Goal: Task Accomplishment & Management: Complete application form

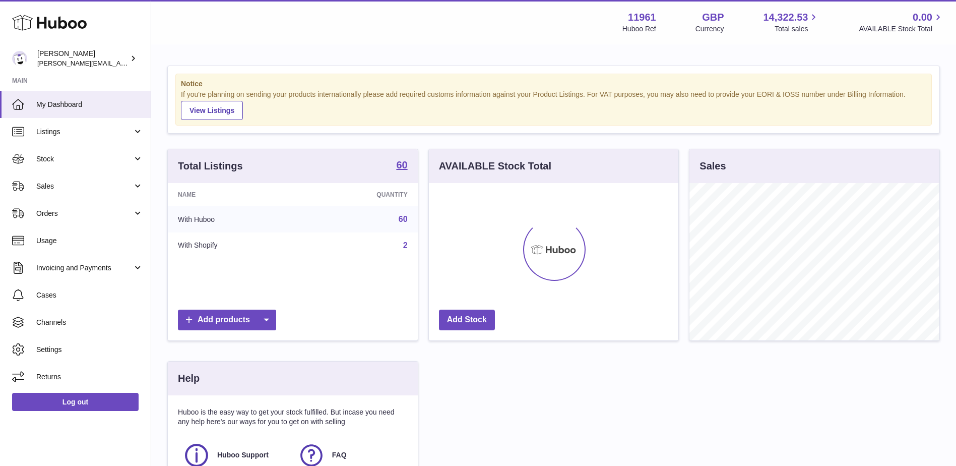
scroll to position [157, 250]
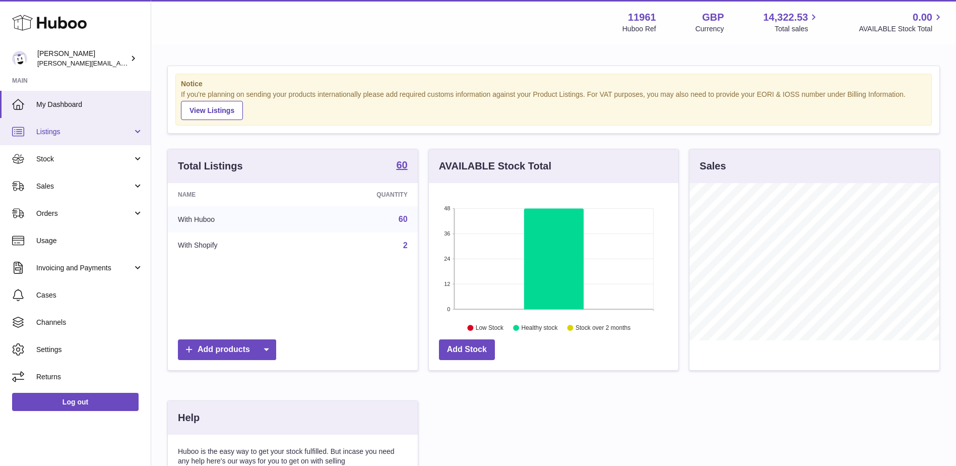
click at [115, 131] on span "Listings" at bounding box center [84, 132] width 96 height 10
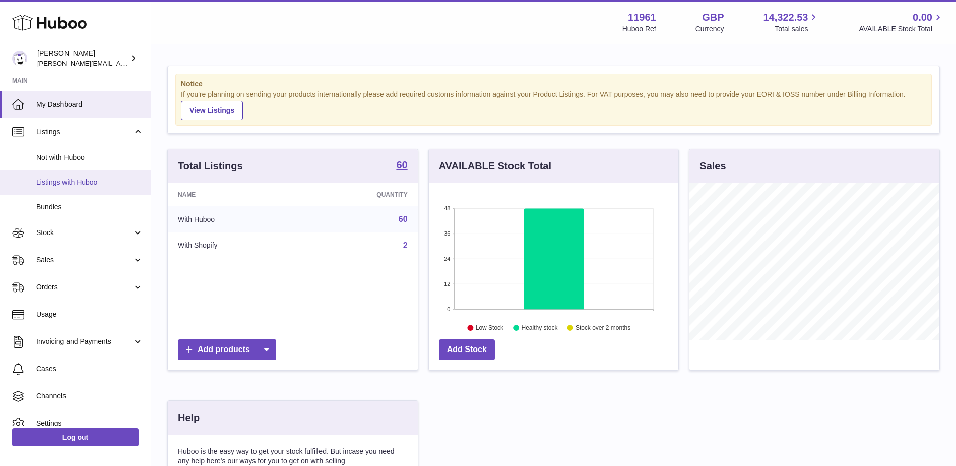
click at [57, 186] on span "Listings with Huboo" at bounding box center [89, 182] width 107 height 10
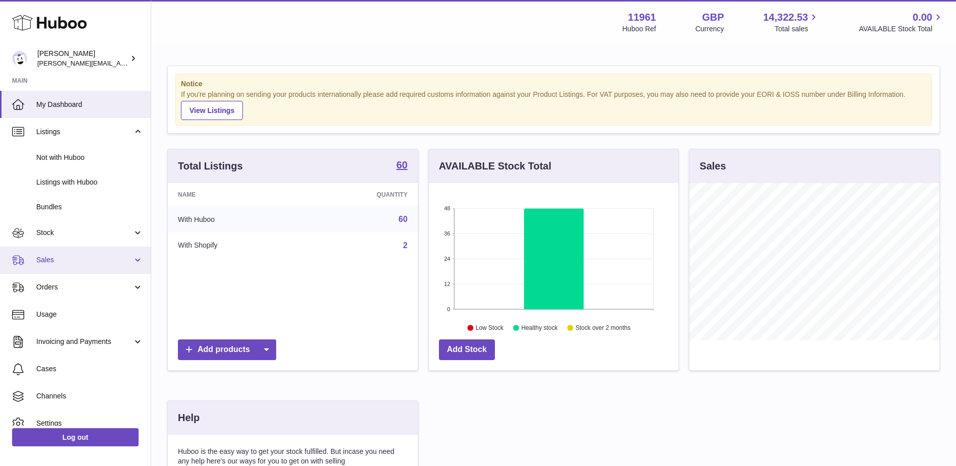
click at [83, 266] on link "Sales" at bounding box center [75, 260] width 151 height 27
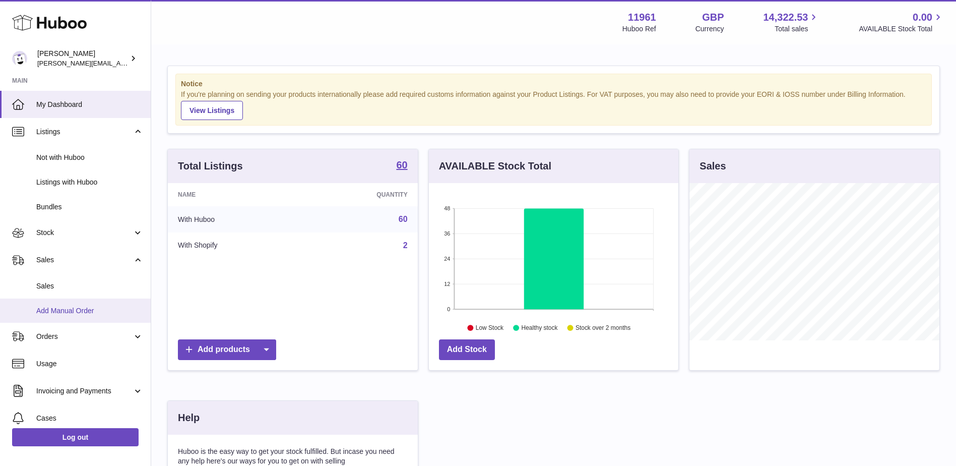
click at [69, 312] on span "Add Manual Order" at bounding box center [89, 311] width 107 height 10
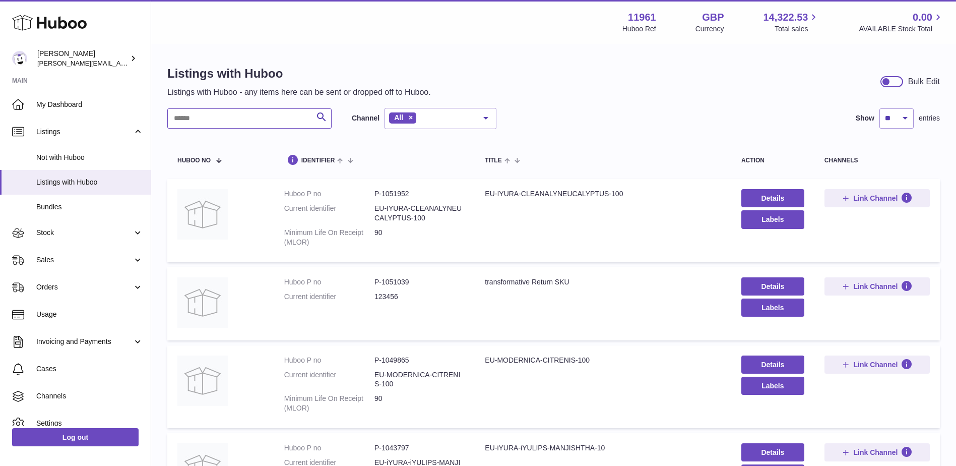
click at [208, 115] on input "text" at bounding box center [249, 118] width 164 height 20
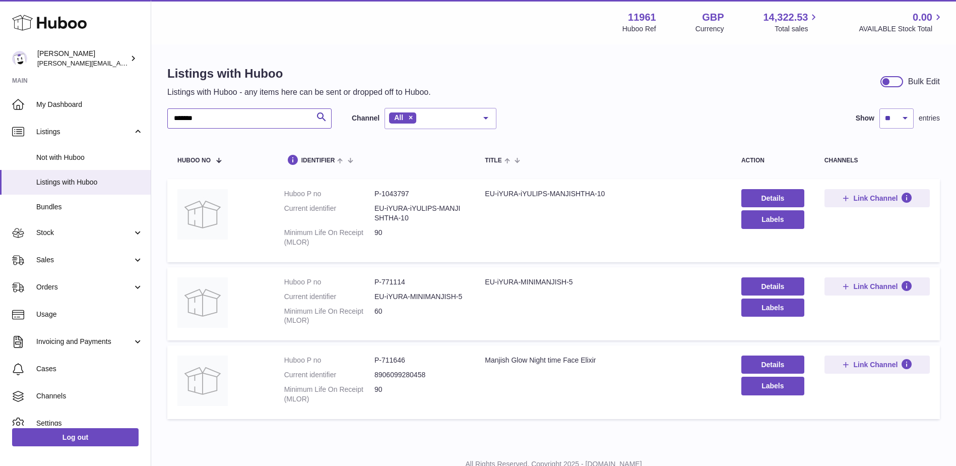
type input "*******"
drag, startPoint x: 487, startPoint y: 281, endPoint x: 570, endPoint y: 279, distance: 82.7
click at [570, 279] on div "EU-iYURA-MINIMANJISH-5" at bounding box center [603, 282] width 236 height 10
copy div "EU-iYURA-MINIMANJISH-5"
click at [81, 264] on span "Sales" at bounding box center [84, 260] width 96 height 10
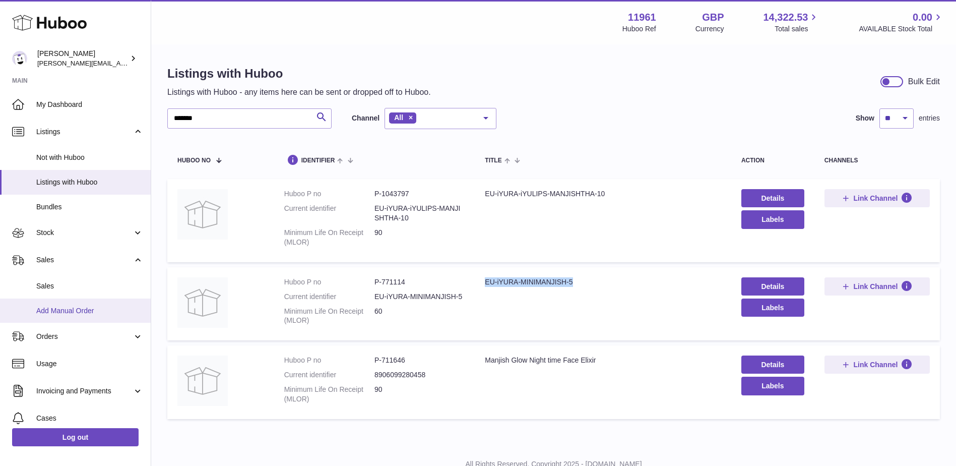
click at [59, 305] on link "Add Manual Order" at bounding box center [75, 310] width 151 height 25
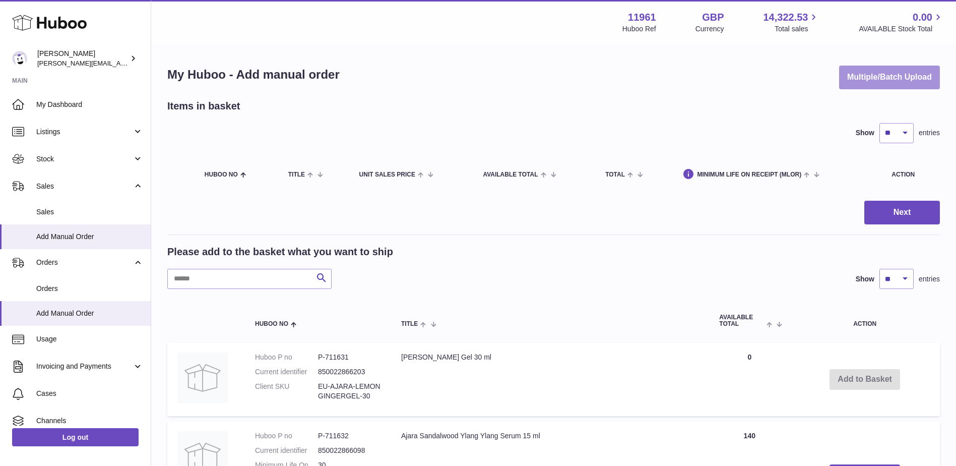
click at [875, 73] on button "Multiple/Batch Upload" at bounding box center [889, 78] width 101 height 24
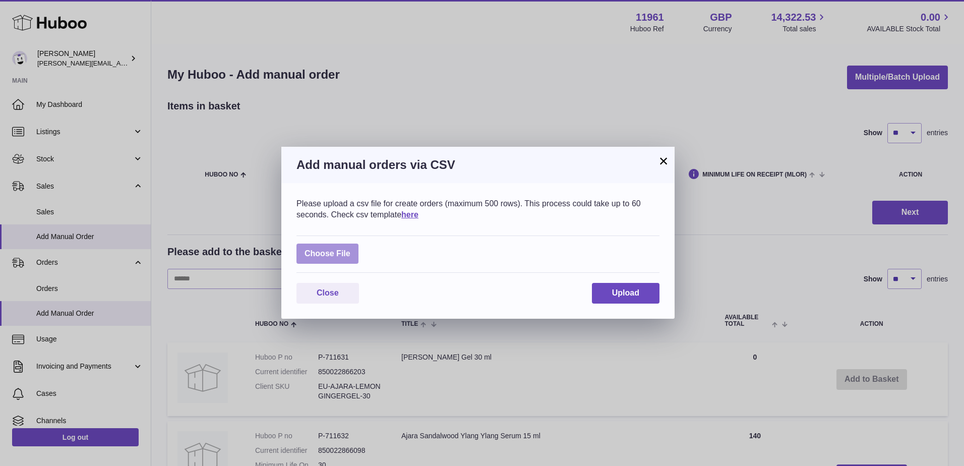
click at [345, 253] on label at bounding box center [327, 254] width 62 height 21
click at [350, 249] on input "file" at bounding box center [350, 249] width 1 height 1
type input "**********"
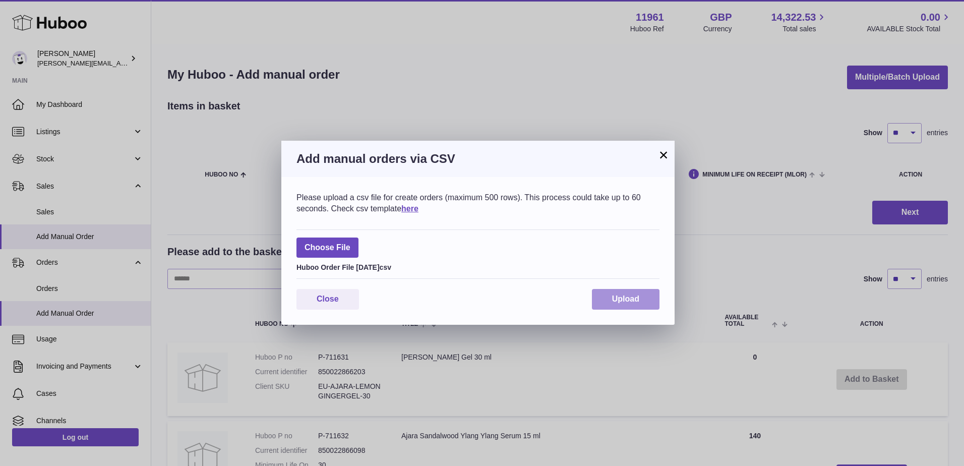
click at [640, 292] on button "Upload" at bounding box center [626, 299] width 68 height 21
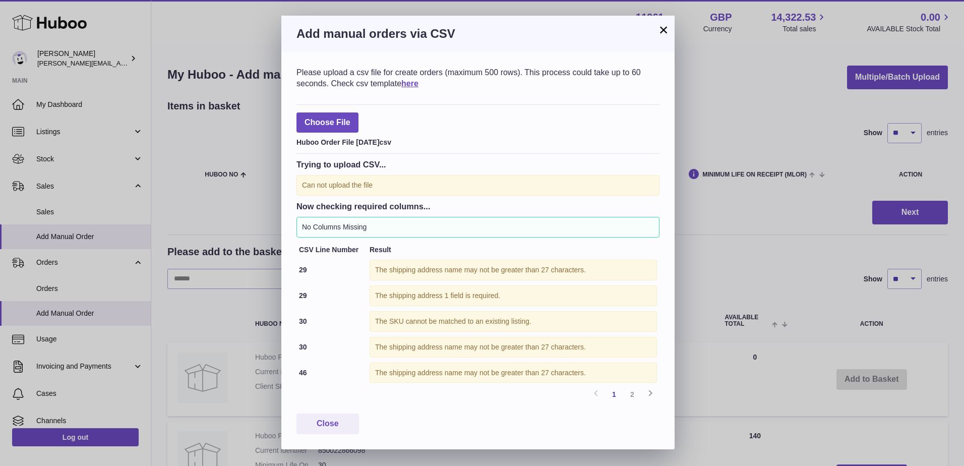
click at [325, 436] on div "Please upload a csv file for create orders (maximum 500 rows). This process cou…" at bounding box center [477, 250] width 393 height 397
click at [327, 430] on button "Close" at bounding box center [327, 423] width 63 height 21
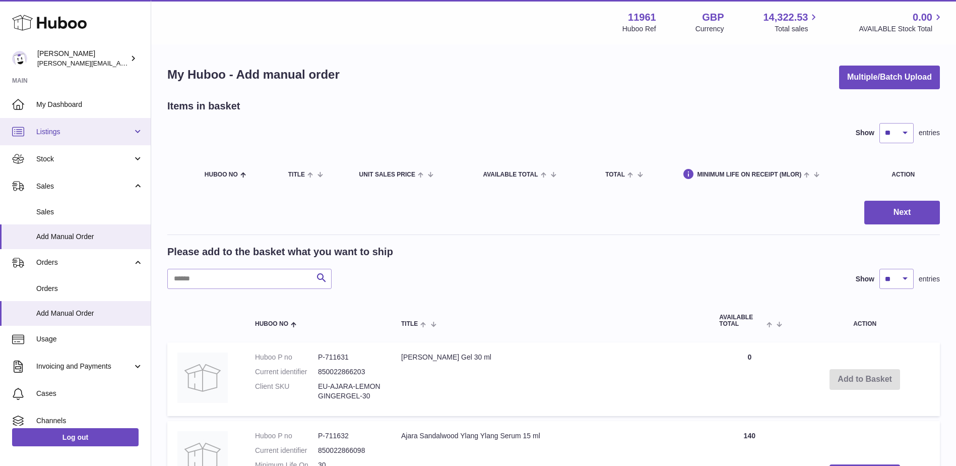
click at [121, 129] on span "Listings" at bounding box center [84, 132] width 96 height 10
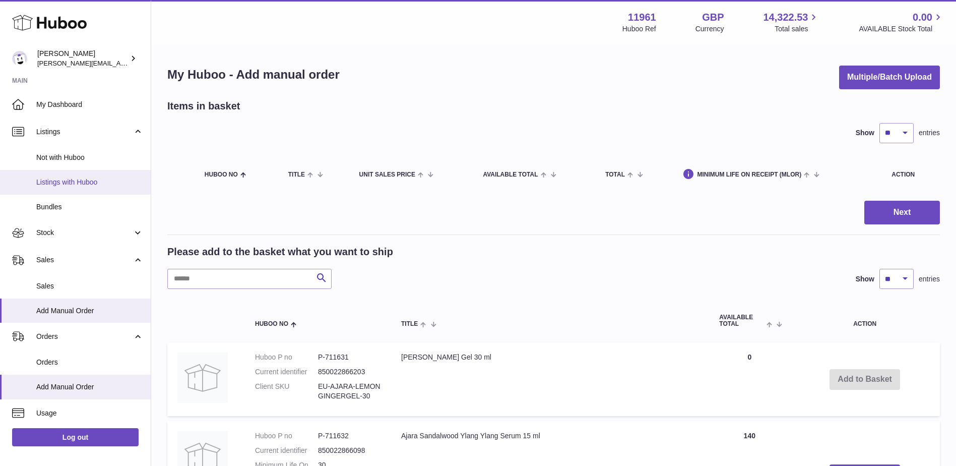
click at [82, 172] on link "Listings with Huboo" at bounding box center [75, 182] width 151 height 25
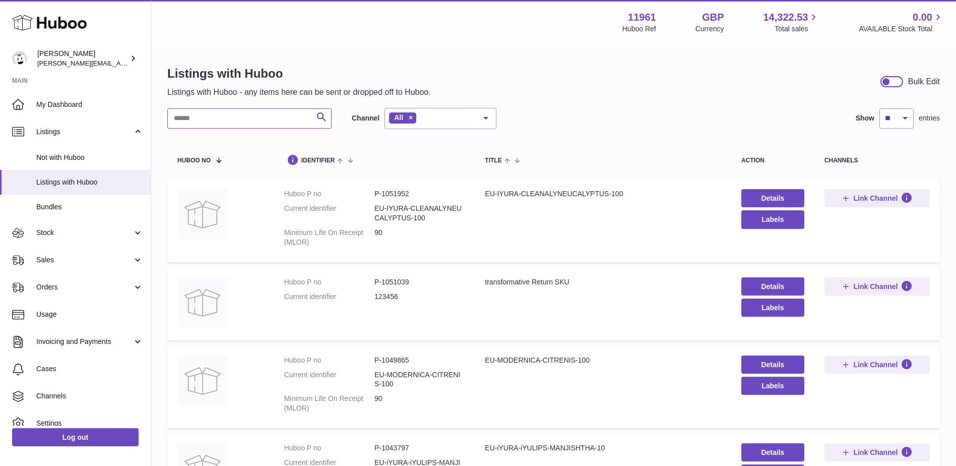
click at [218, 120] on input "text" at bounding box center [249, 118] width 164 height 20
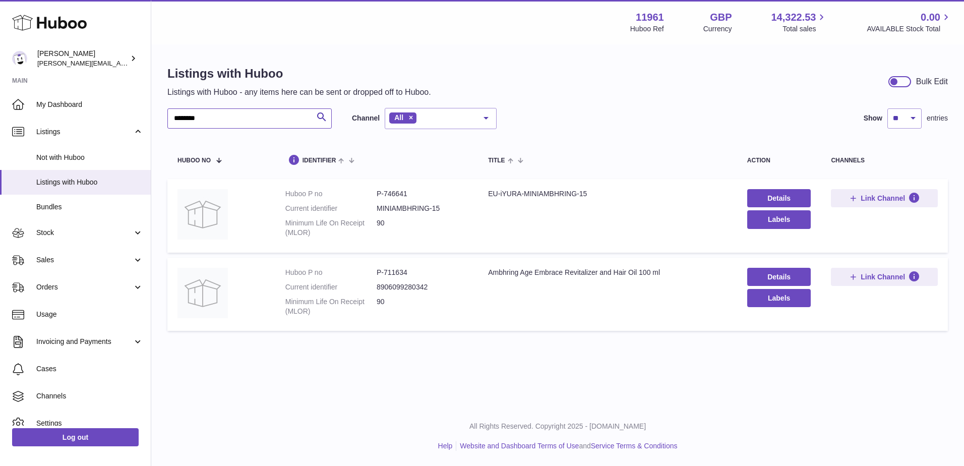
type input "********"
drag, startPoint x: 383, startPoint y: 284, endPoint x: 445, endPoint y: 284, distance: 61.5
click at [445, 284] on dl "Huboo P no P-711634 Current identifier 8906099280342 Minimum Life On Receipt (M…" at bounding box center [376, 294] width 183 height 53
copy dl "8906099280342"
drag, startPoint x: 490, startPoint y: 272, endPoint x: 670, endPoint y: 272, distance: 179.5
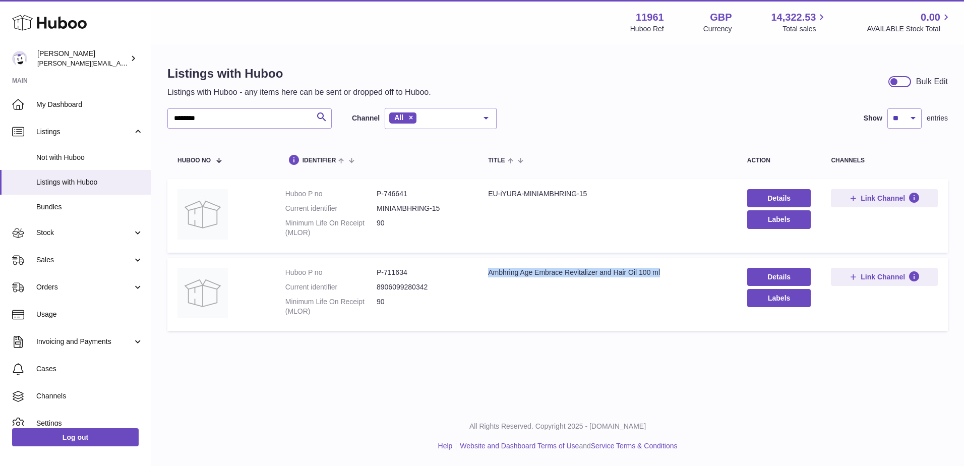
click at [670, 272] on div "Ambhring Age Embrace Revitalizer and Hair Oil 100 ml" at bounding box center [607, 273] width 239 height 10
click at [782, 272] on link "Details" at bounding box center [779, 277] width 64 height 18
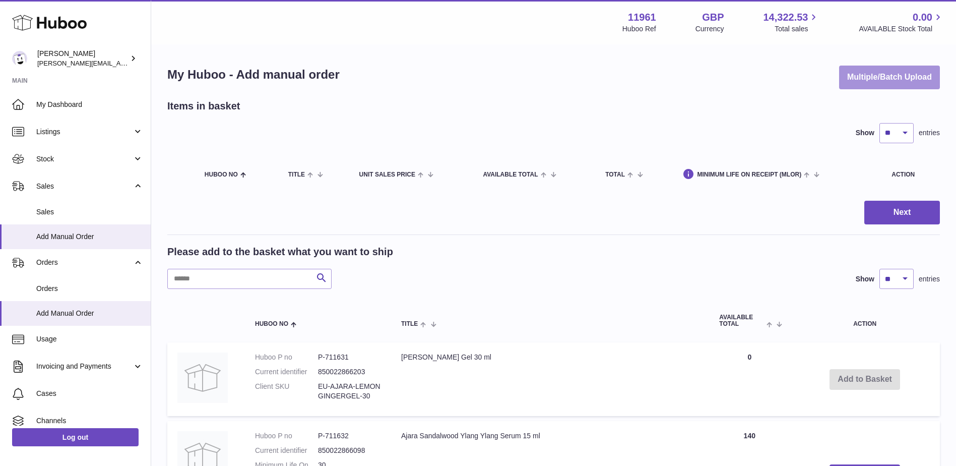
click at [928, 72] on button "Multiple/Batch Upload" at bounding box center [889, 78] width 101 height 24
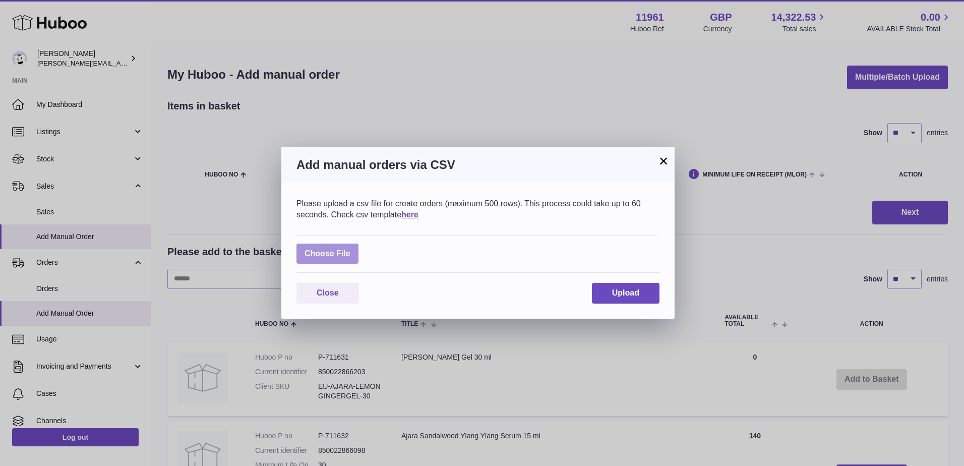
click at [330, 253] on label at bounding box center [327, 254] width 62 height 21
click at [350, 249] on input "file" at bounding box center [350, 249] width 1 height 1
type input "**********"
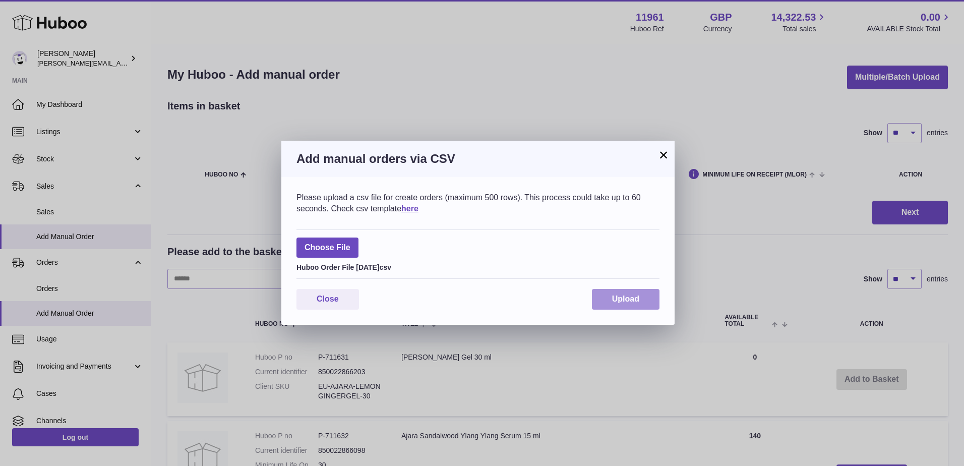
click at [642, 308] on button "Upload" at bounding box center [626, 299] width 68 height 21
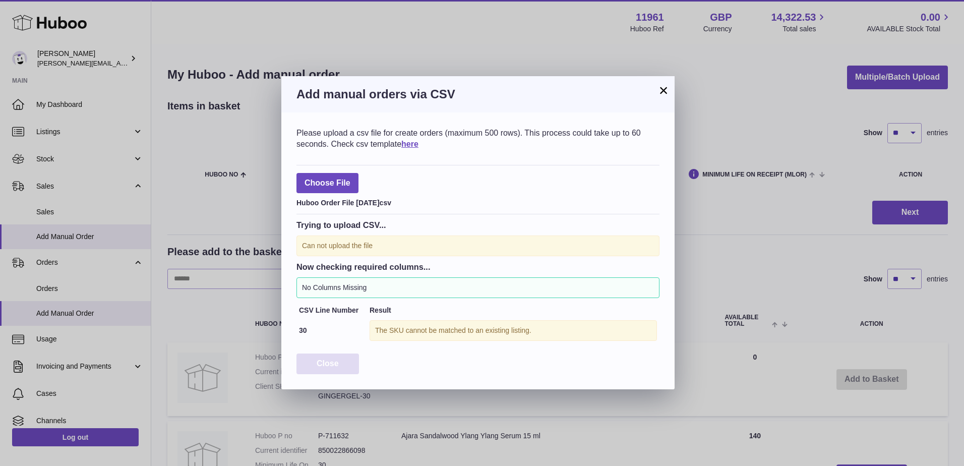
click at [314, 360] on button "Close" at bounding box center [327, 363] width 63 height 21
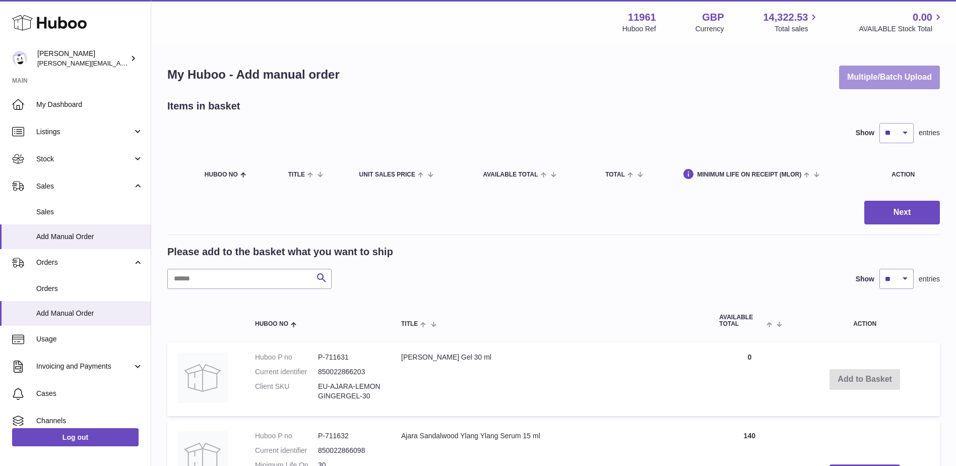
click at [930, 83] on button "Multiple/Batch Upload" at bounding box center [889, 78] width 101 height 24
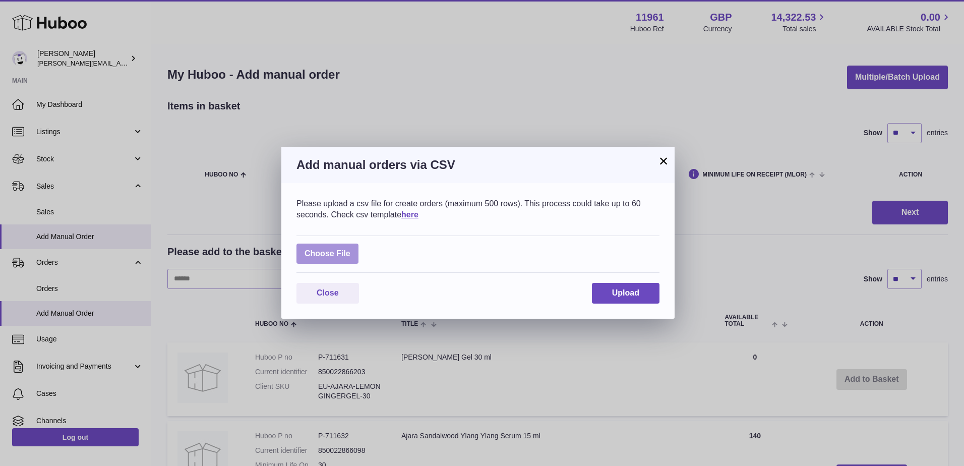
click at [307, 260] on label at bounding box center [327, 254] width 62 height 21
click at [350, 249] on input "file" at bounding box center [350, 249] width 1 height 1
type input "**********"
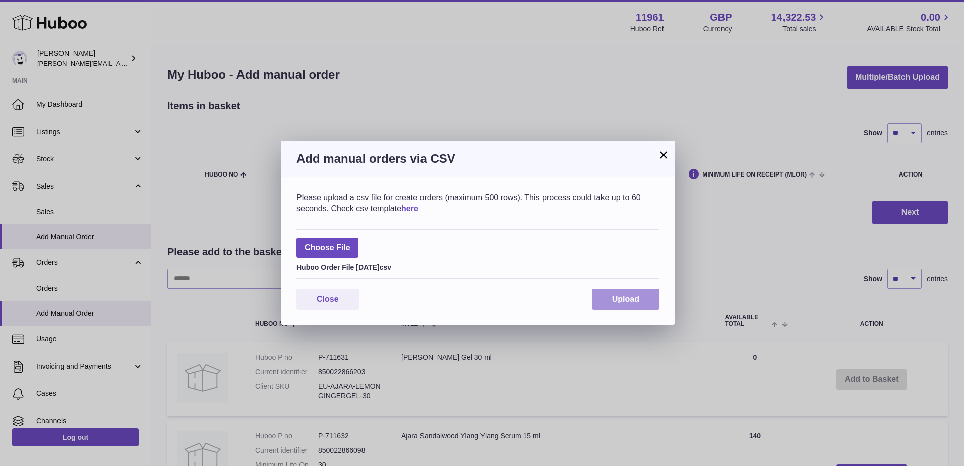
click at [636, 295] on span "Upload" at bounding box center [625, 298] width 27 height 9
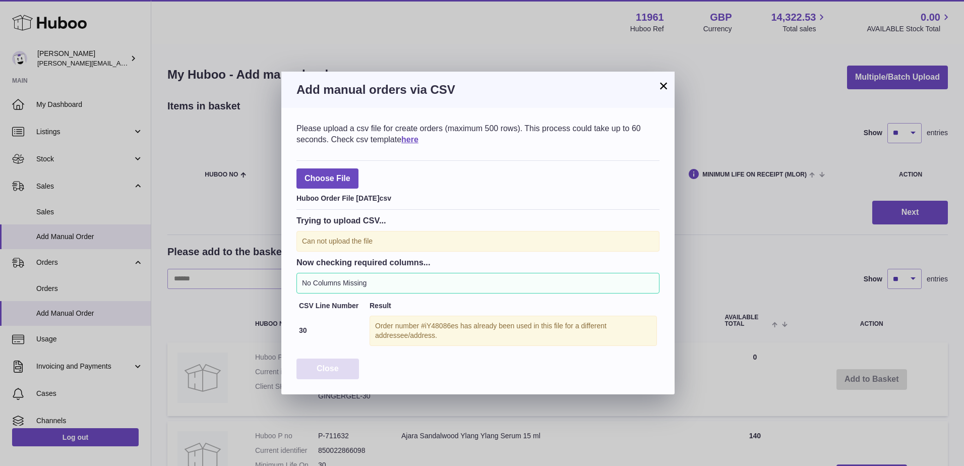
click at [314, 363] on button "Close" at bounding box center [327, 368] width 63 height 21
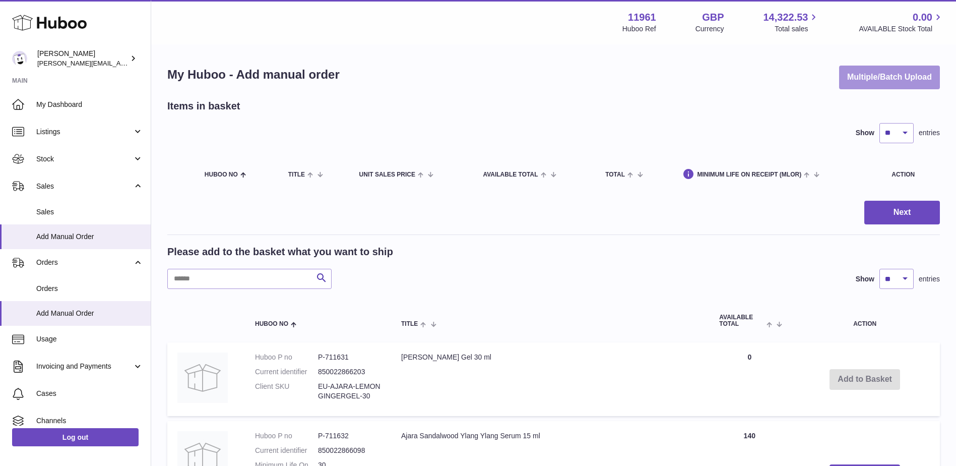
click at [890, 80] on button "Multiple/Batch Upload" at bounding box center [889, 78] width 101 height 24
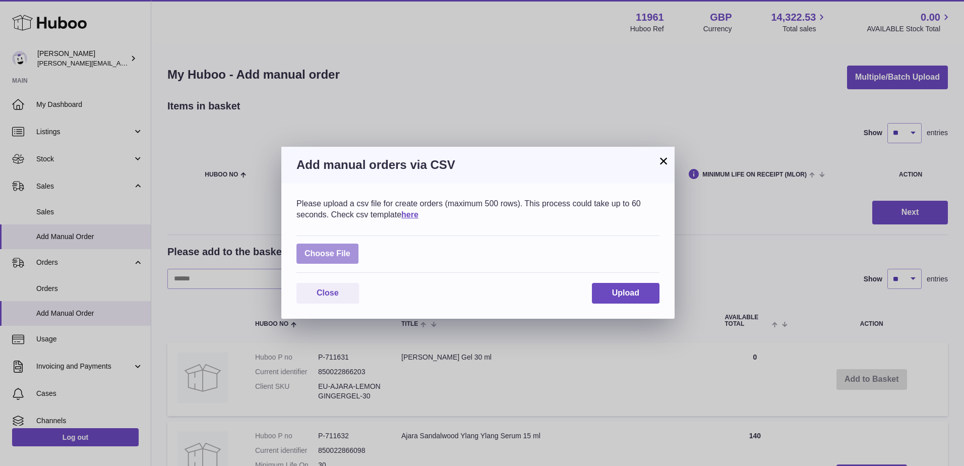
click at [321, 254] on label at bounding box center [327, 254] width 62 height 21
click at [350, 249] on input "file" at bounding box center [350, 249] width 1 height 1
type input "**********"
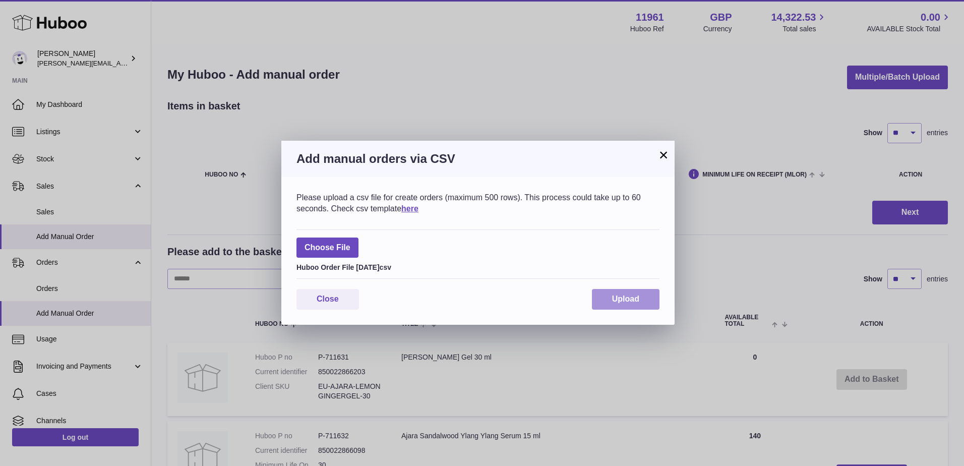
click at [628, 299] on span "Upload" at bounding box center [625, 298] width 27 height 9
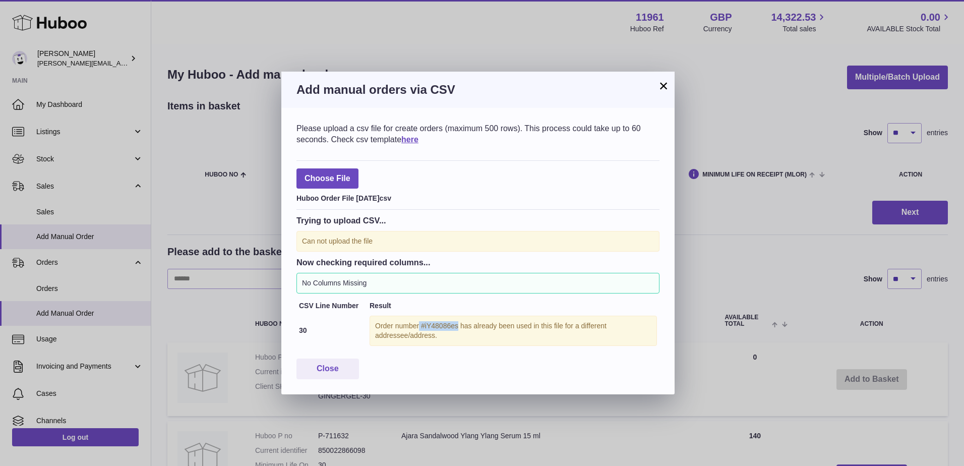
drag, startPoint x: 420, startPoint y: 325, endPoint x: 459, endPoint y: 325, distance: 38.8
click at [459, 325] on div "Order number #iY48086es has already been used in this file for a different addr…" at bounding box center [513, 331] width 287 height 30
copy div "#iY48086es"
click at [346, 176] on label at bounding box center [327, 178] width 62 height 21
click at [350, 174] on input "file" at bounding box center [350, 173] width 1 height 1
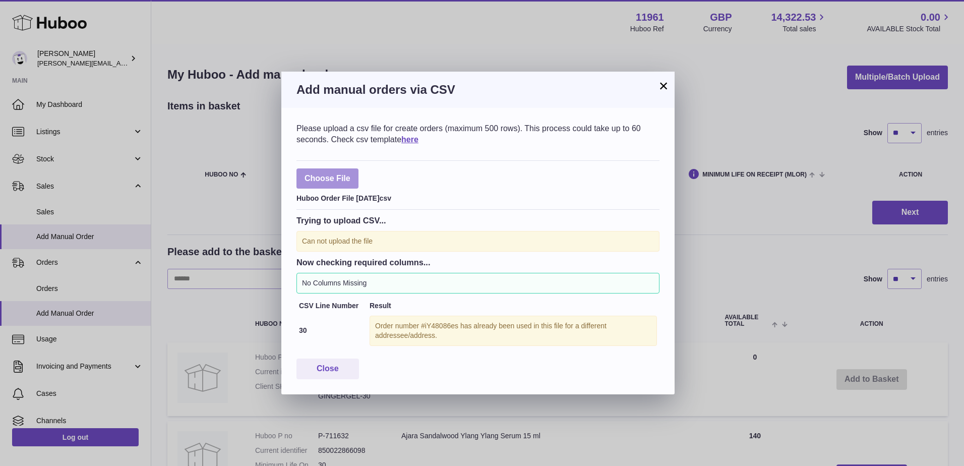
type input "**********"
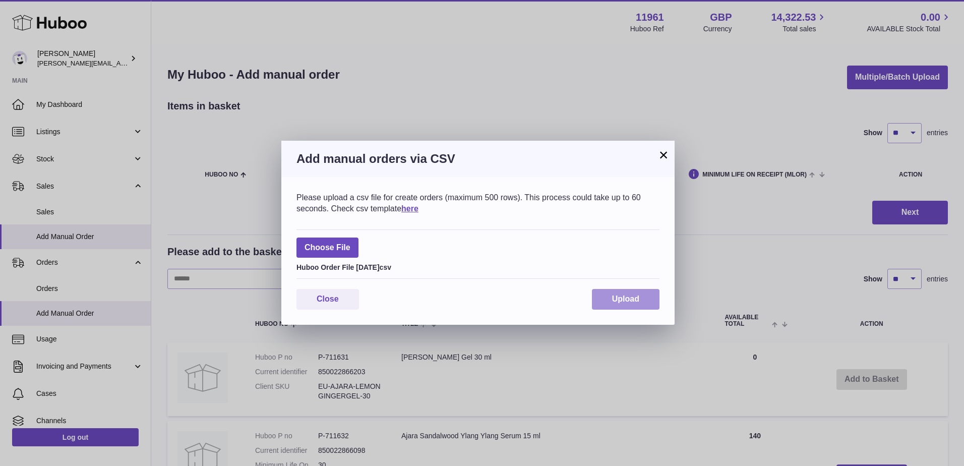
click at [653, 295] on button "Upload" at bounding box center [626, 299] width 68 height 21
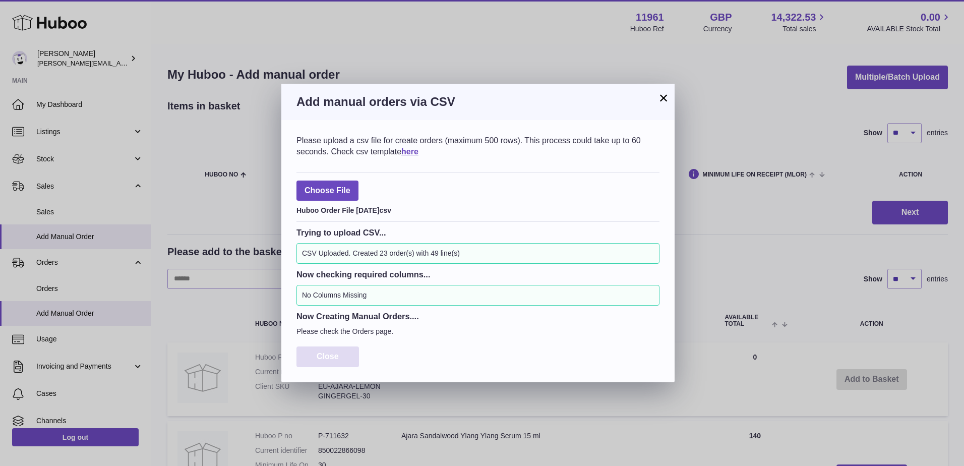
click at [336, 366] on button "Close" at bounding box center [327, 356] width 63 height 21
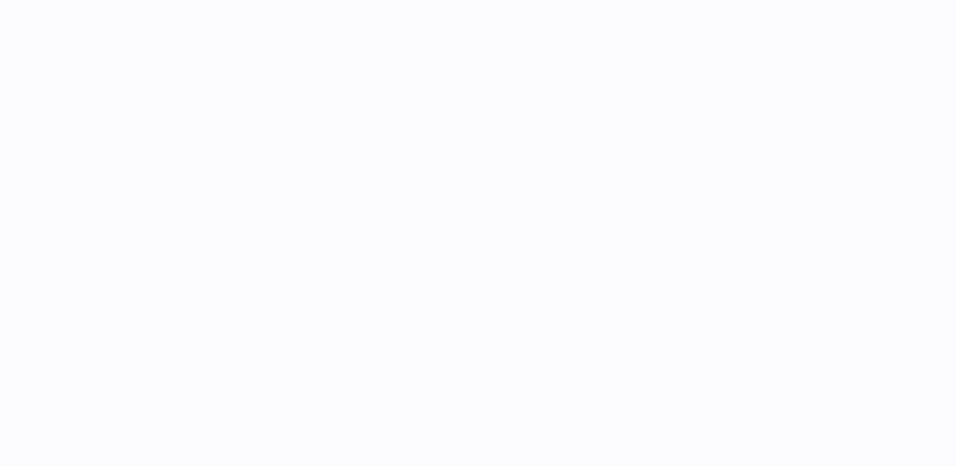
select select "***"
select select "****"
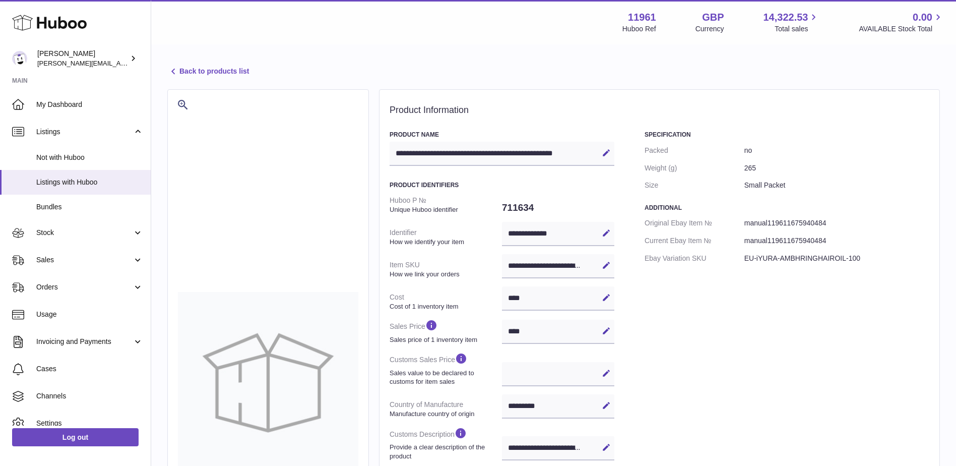
click at [530, 265] on div "**********" at bounding box center [558, 266] width 112 height 24
click at [608, 258] on button "Edit" at bounding box center [606, 265] width 16 height 16
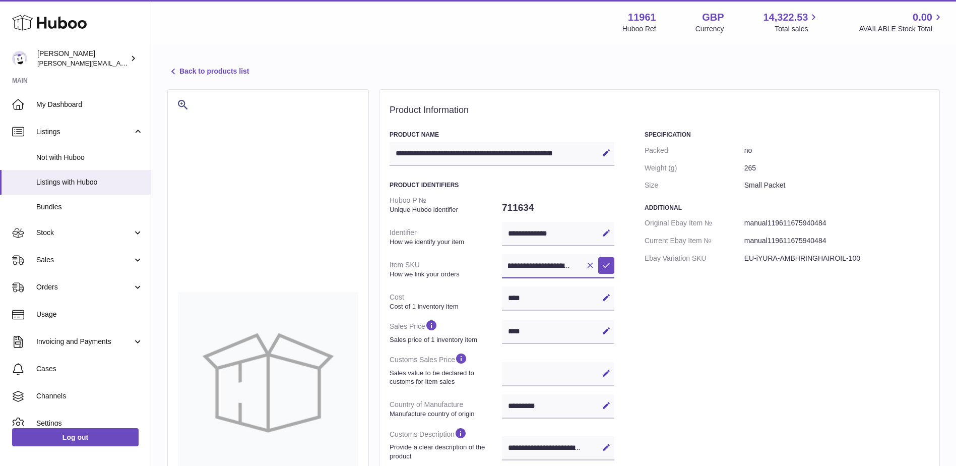
click at [547, 266] on input "**********" at bounding box center [558, 266] width 112 height 24
